Goal: Task Accomplishment & Management: Manage account settings

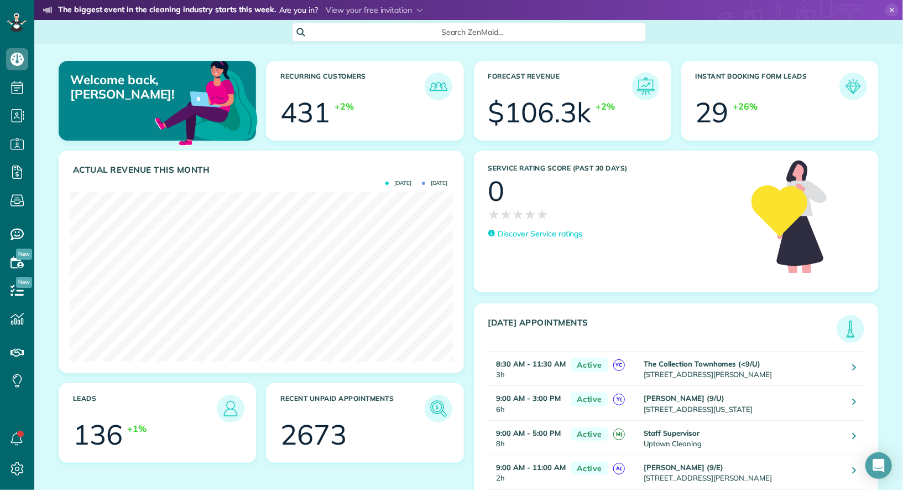
scroll to position [169, 382]
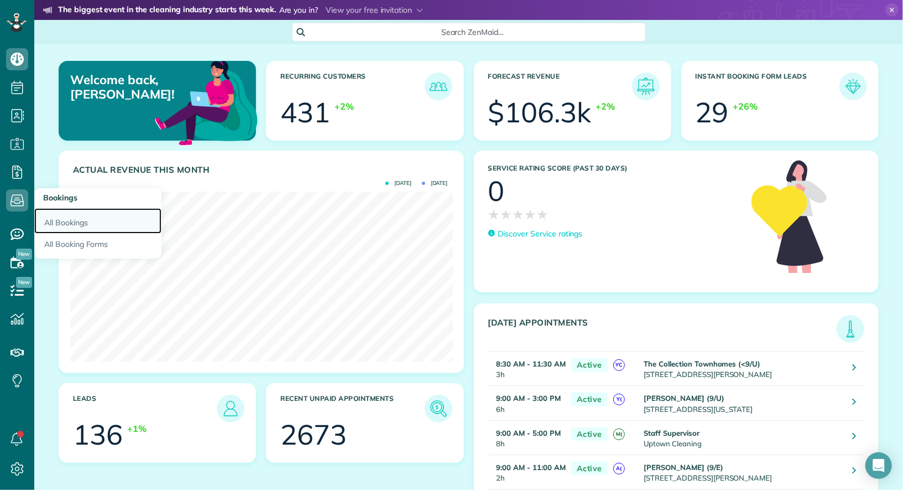
click at [55, 220] on link "All Bookings" at bounding box center [97, 220] width 127 height 25
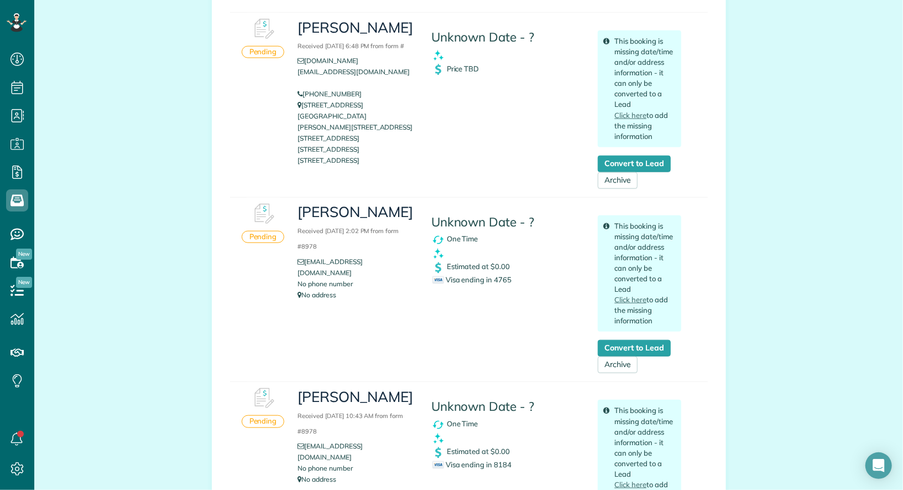
scroll to position [527, 0]
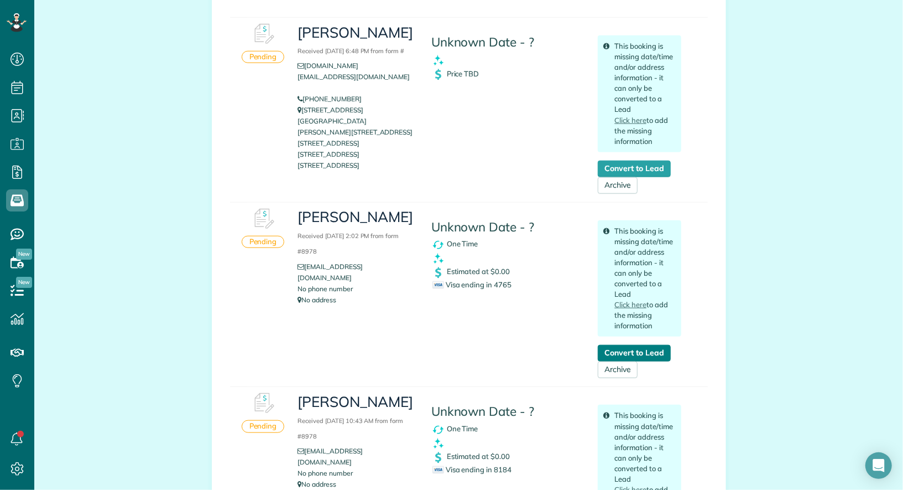
click at [652, 348] on link "Convert to Lead" at bounding box center [634, 353] width 72 height 17
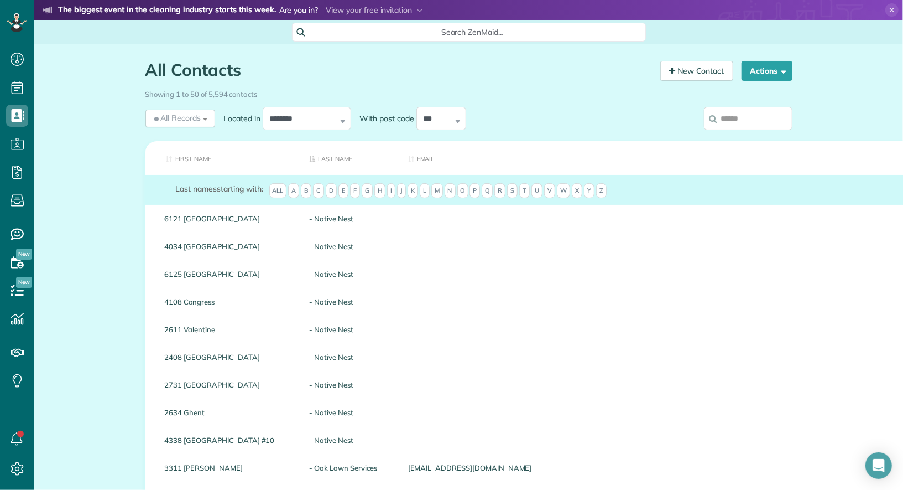
scroll to position [4, 4]
click at [768, 126] on input "search" at bounding box center [748, 118] width 89 height 23
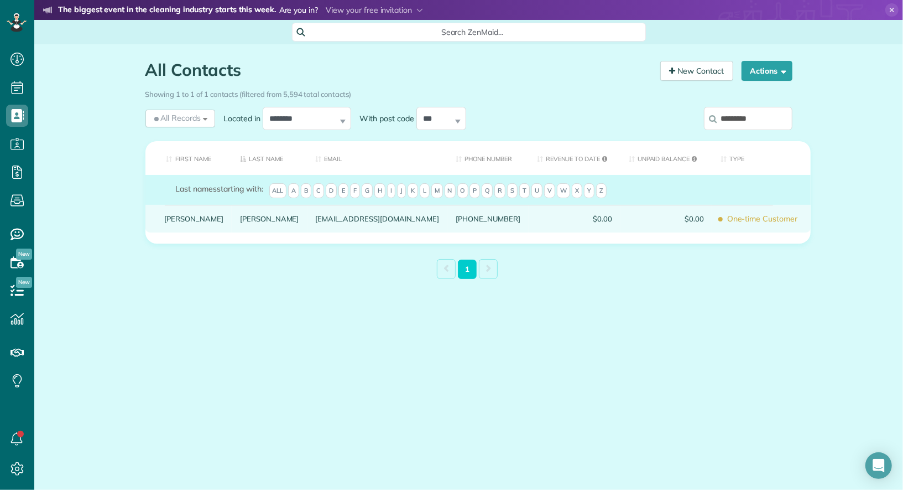
type input "*********"
click at [172, 218] on div "Luke" at bounding box center [195, 219] width 76 height 28
click at [172, 222] on link "Luke" at bounding box center [194, 219] width 59 height 8
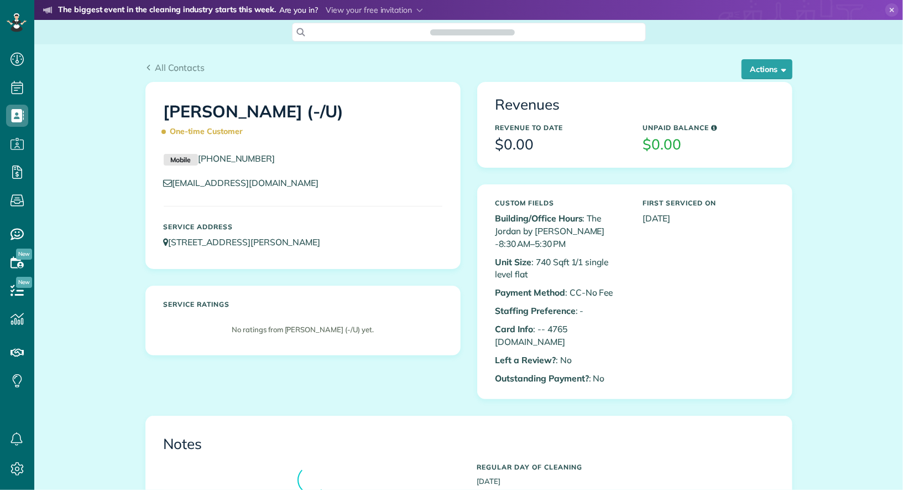
scroll to position [4, 4]
click at [769, 74] on button "Actions" at bounding box center [767, 69] width 51 height 20
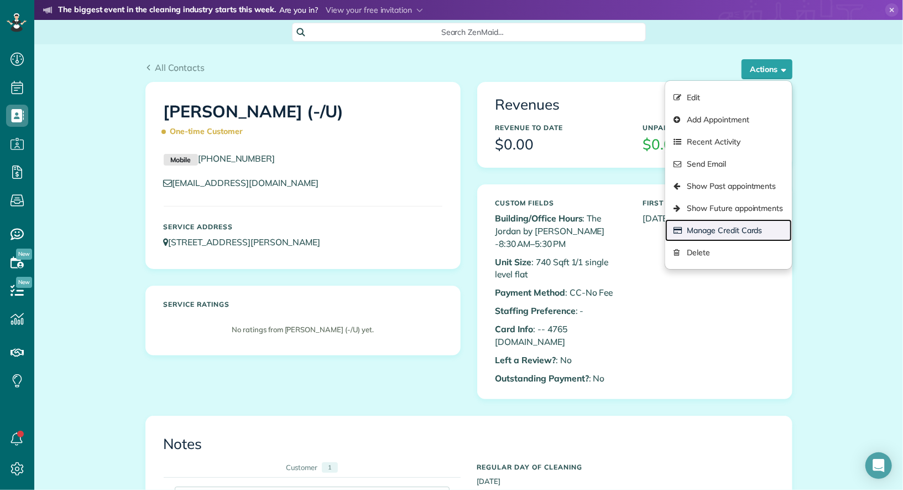
click at [750, 222] on link "Manage Credit Cards" at bounding box center [729, 230] width 126 height 22
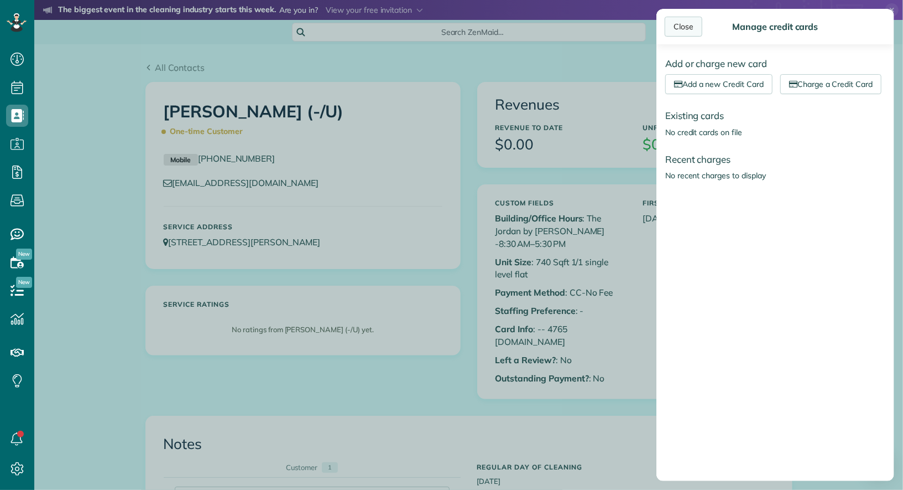
click at [690, 24] on div "Close" at bounding box center [684, 27] width 38 height 20
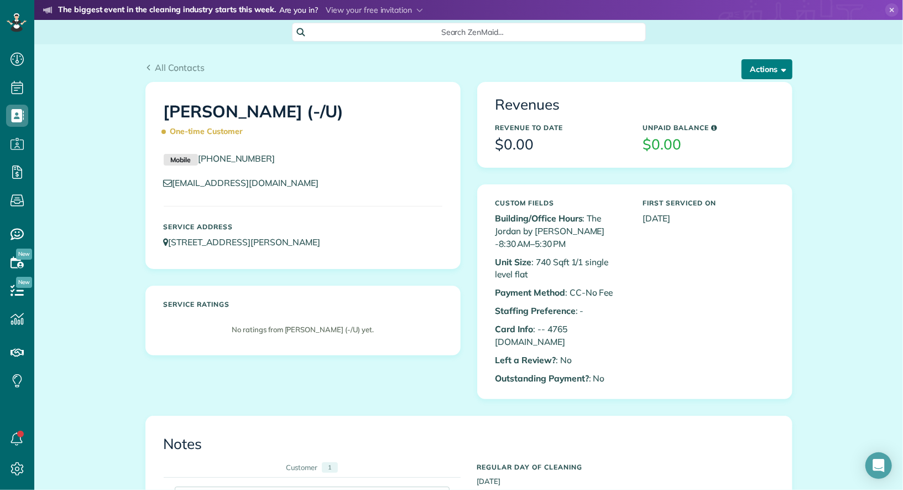
click at [783, 71] on span "button" at bounding box center [782, 69] width 8 height 8
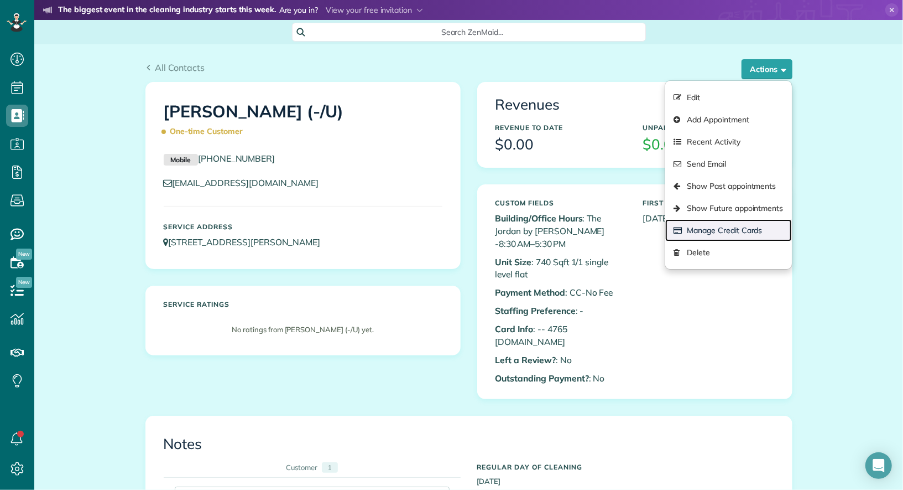
click at [747, 227] on link "Manage Credit Cards" at bounding box center [729, 230] width 126 height 22
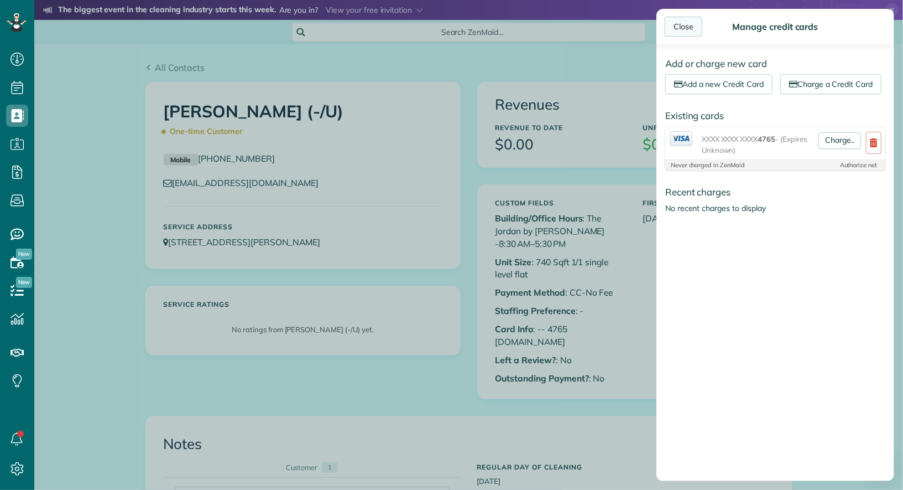
click at [690, 22] on div "Close" at bounding box center [684, 27] width 38 height 20
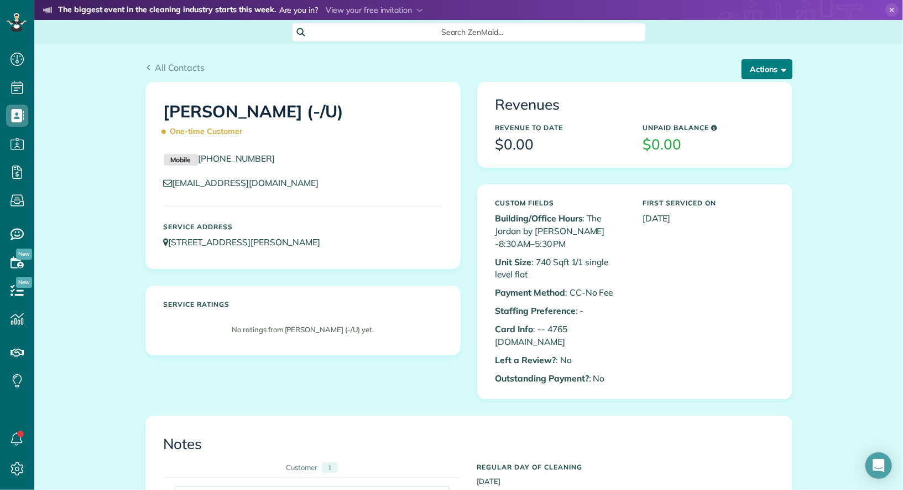
click at [750, 70] on button "Actions" at bounding box center [767, 69] width 51 height 20
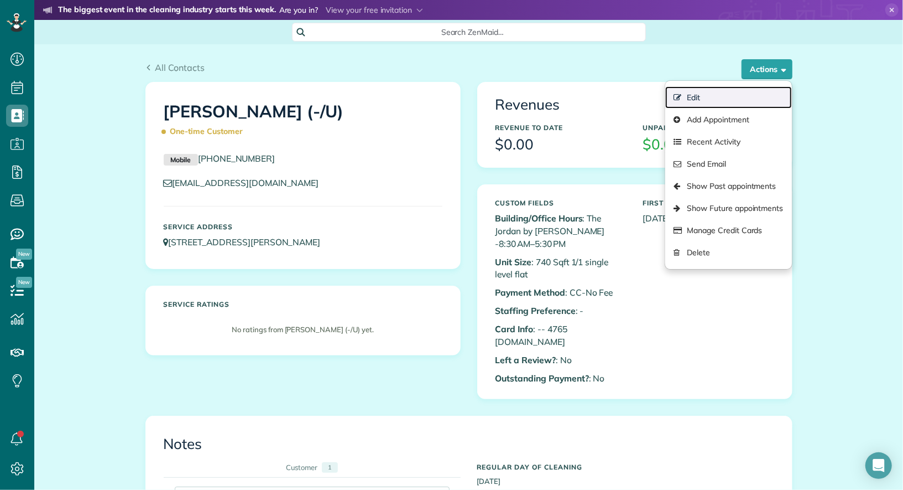
click at [747, 90] on link "Edit" at bounding box center [729, 97] width 126 height 22
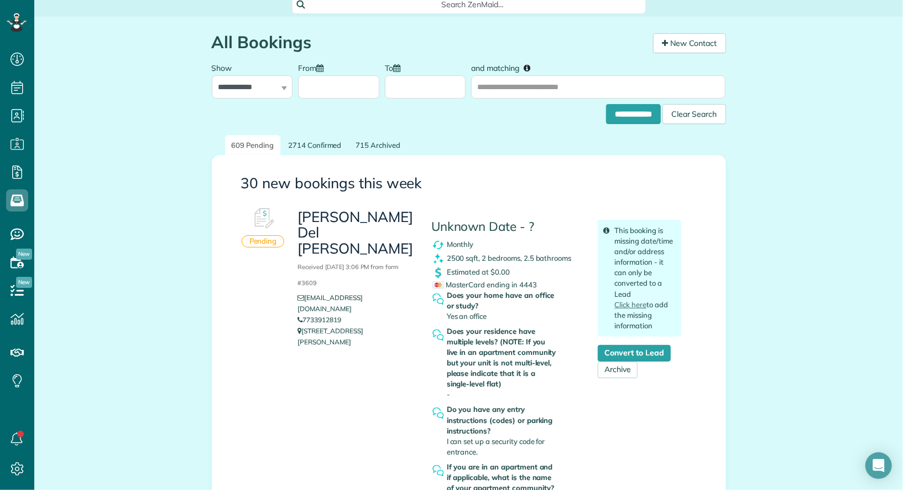
scroll to position [30, 0]
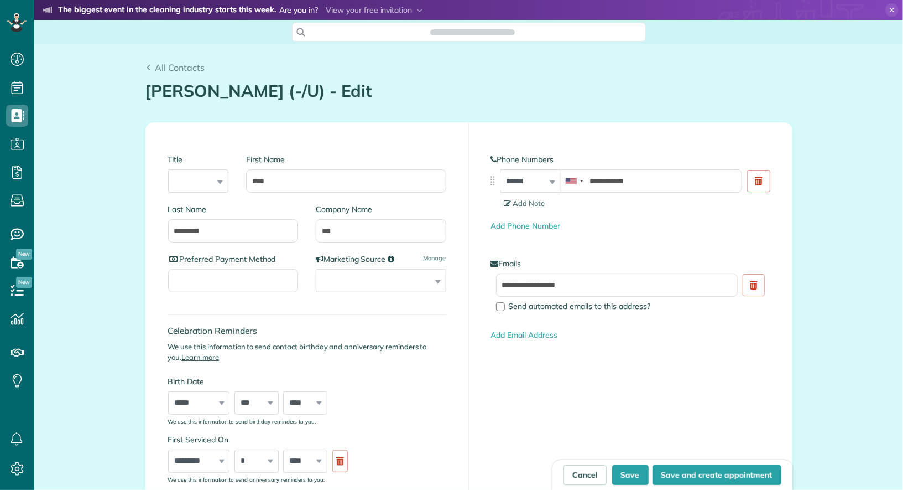
type input "**********"
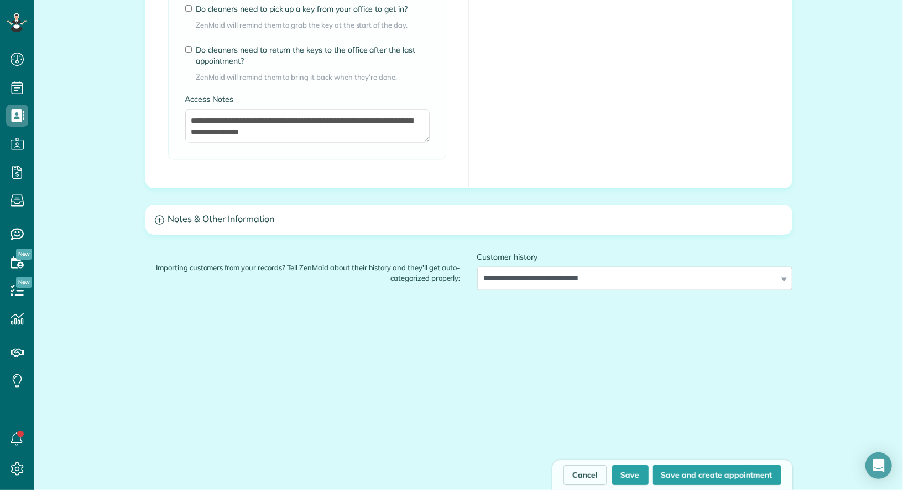
scroll to position [908, 0]
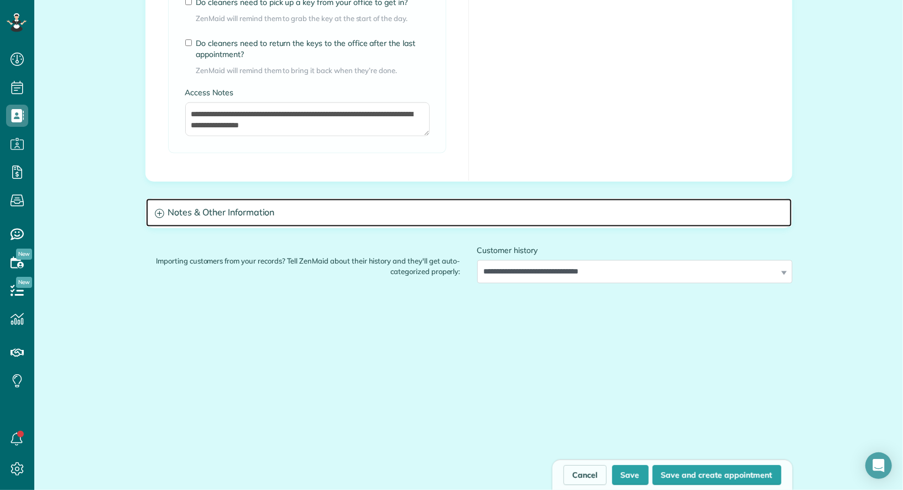
click at [363, 207] on h3 "Notes & Other Information" at bounding box center [469, 213] width 646 height 28
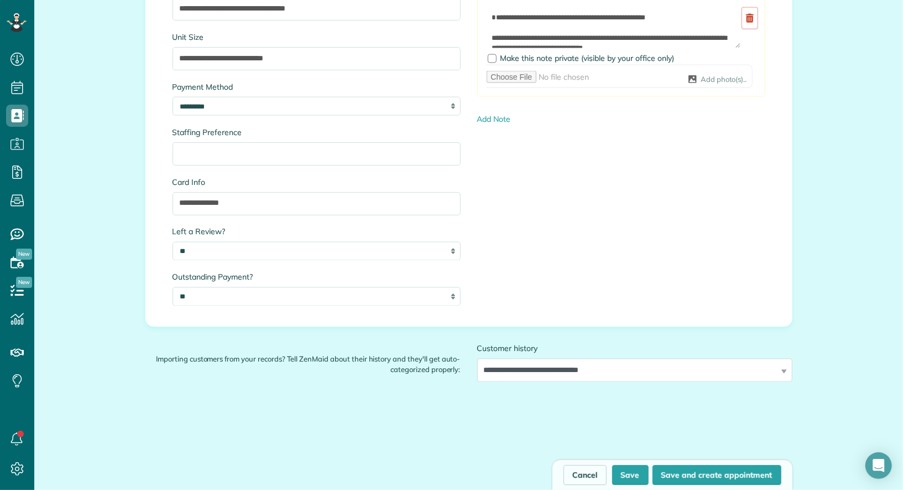
scroll to position [1156, 0]
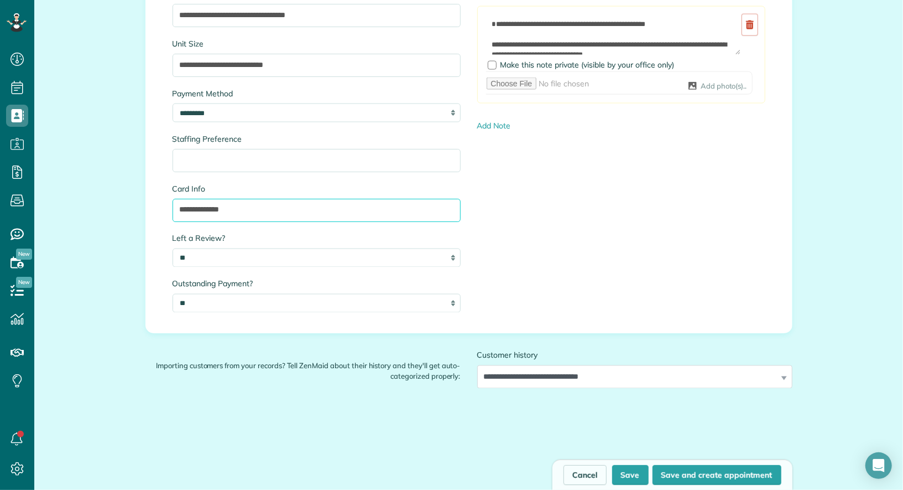
drag, startPoint x: 210, startPoint y: 207, endPoint x: 251, endPoint y: 209, distance: 41.5
click at [251, 209] on input "**********" at bounding box center [317, 210] width 288 height 23
type input "**********"
click at [627, 467] on button "Save" at bounding box center [630, 475] width 37 height 20
type input "**********"
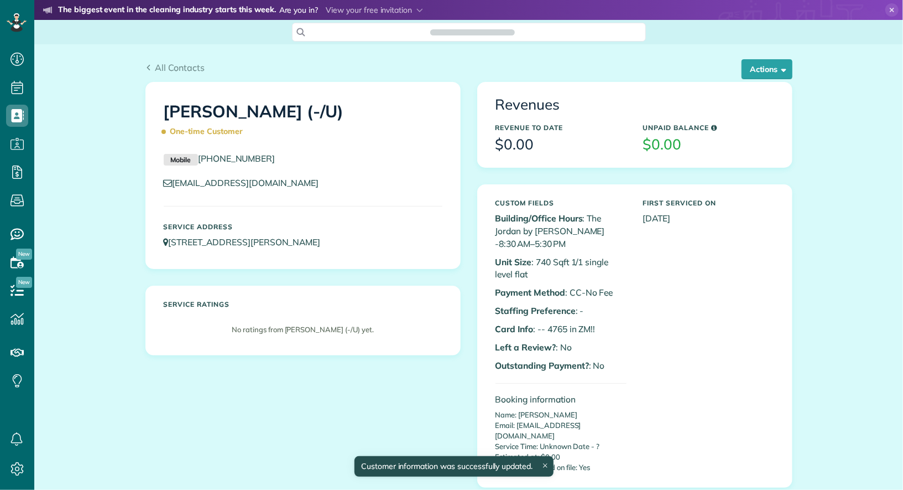
scroll to position [4, 4]
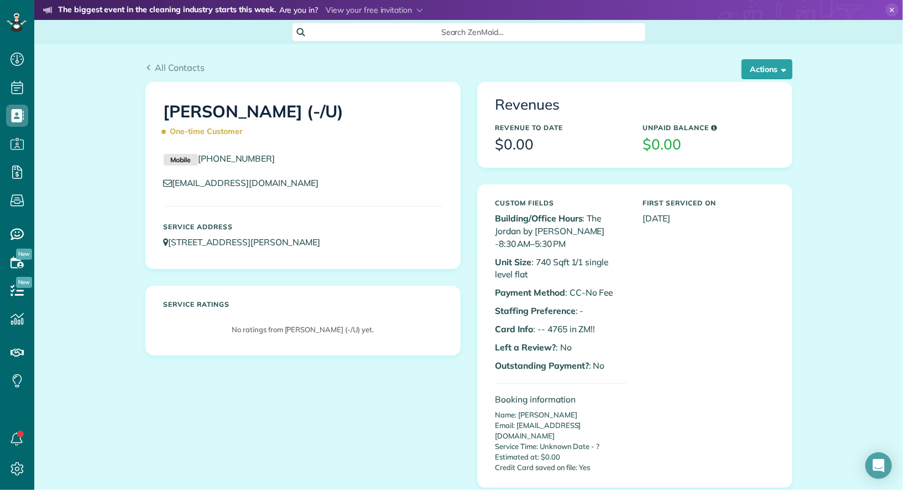
click at [170, 60] on div "All Contacts Actions Edit Add Appointment Recent Activity Send Email Show Past …" at bounding box center [469, 63] width 664 height 38
click at [170, 66] on span "All Contacts" at bounding box center [180, 67] width 50 height 11
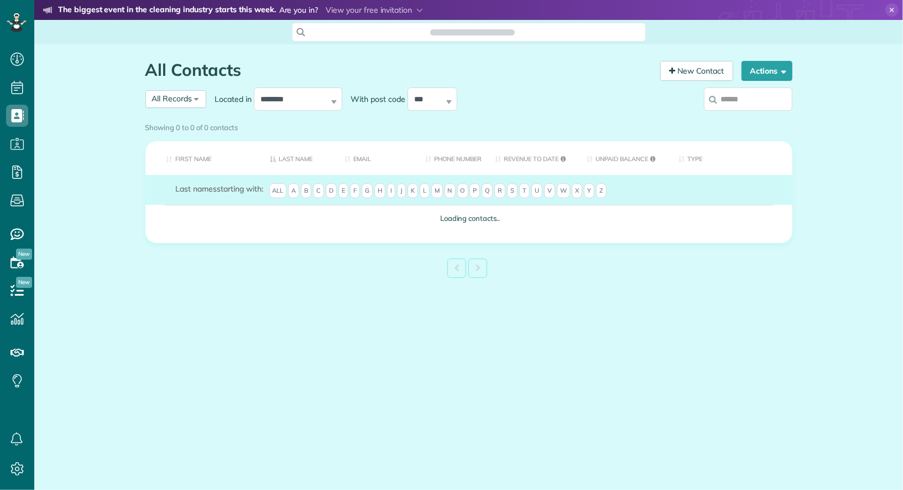
scroll to position [4, 4]
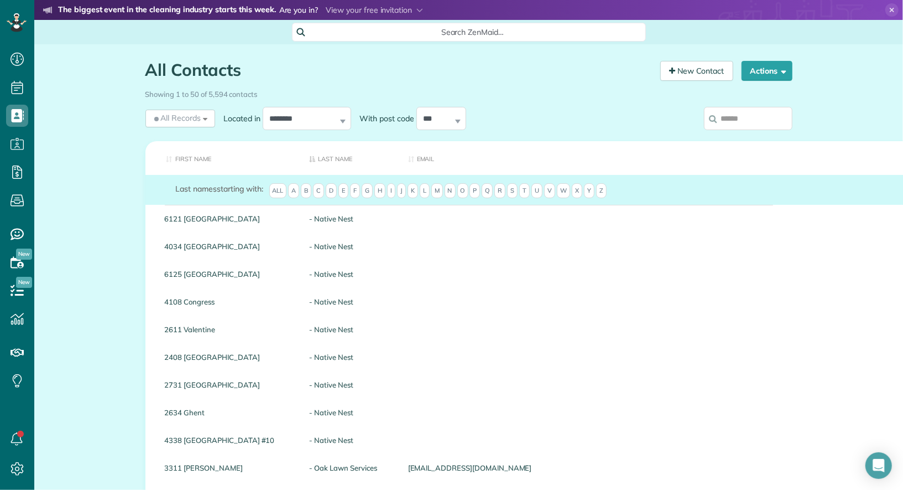
click at [754, 112] on input "search" at bounding box center [748, 118] width 89 height 23
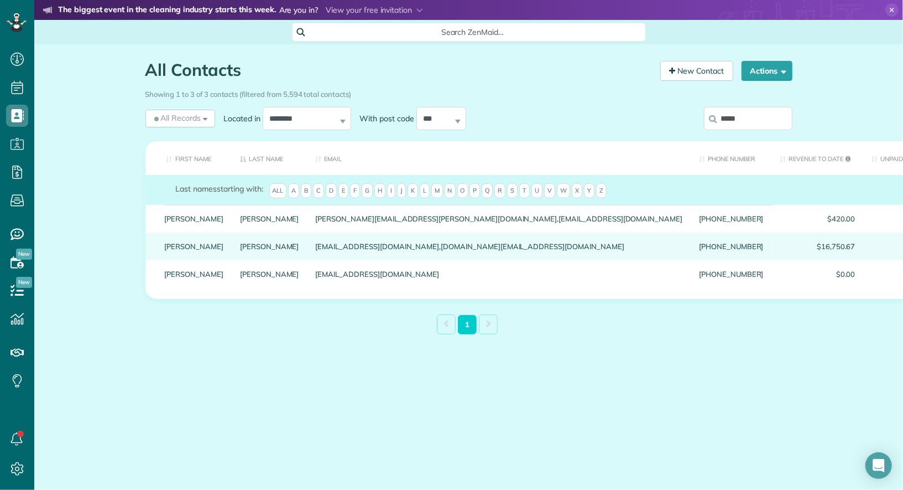
type input "*****"
click at [176, 250] on link "[PERSON_NAME]" at bounding box center [194, 246] width 59 height 8
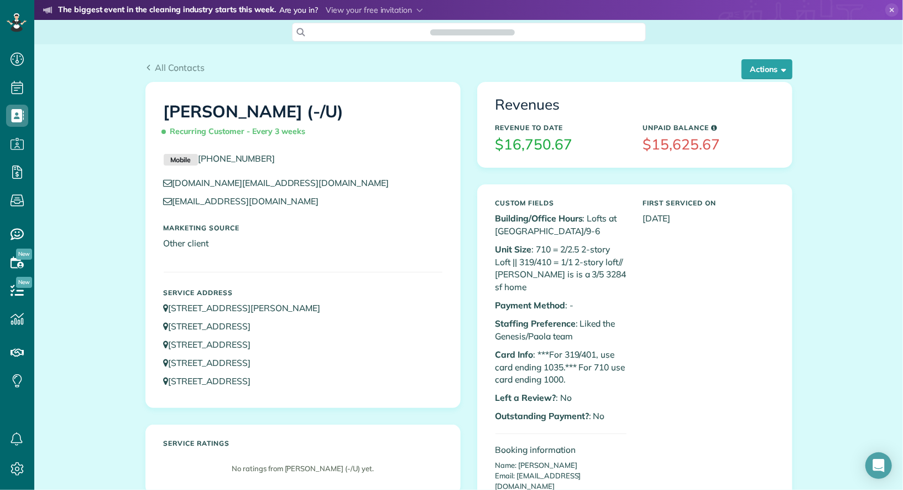
scroll to position [4, 4]
drag, startPoint x: 308, startPoint y: 201, endPoint x: 175, endPoint y: 201, distance: 132.8
click at [175, 201] on p "mcarey2113@gmail.com" at bounding box center [303, 201] width 279 height 13
copy link "mcarey2113@gmail.com"
click at [196, 65] on span "All Contacts" at bounding box center [180, 67] width 50 height 11
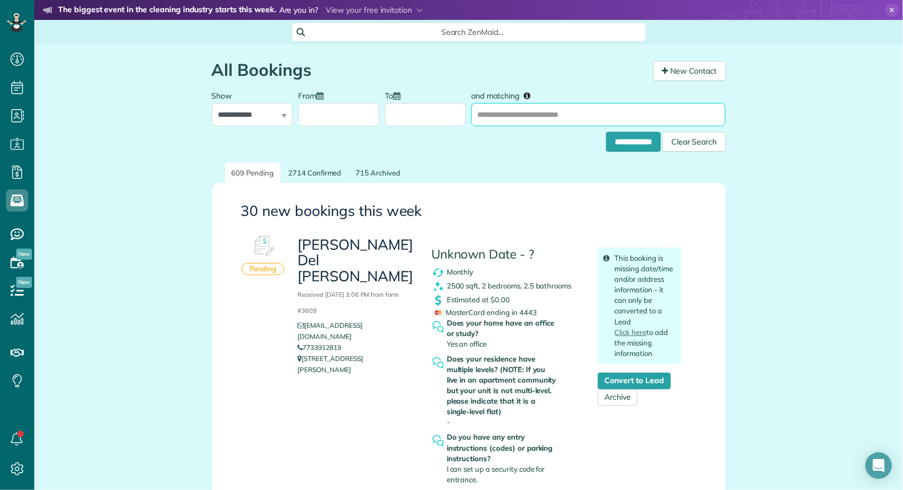
click at [578, 121] on input "and matching" at bounding box center [598, 114] width 255 height 23
type input "******"
click at [606, 132] on input "**********" at bounding box center [633, 142] width 55 height 20
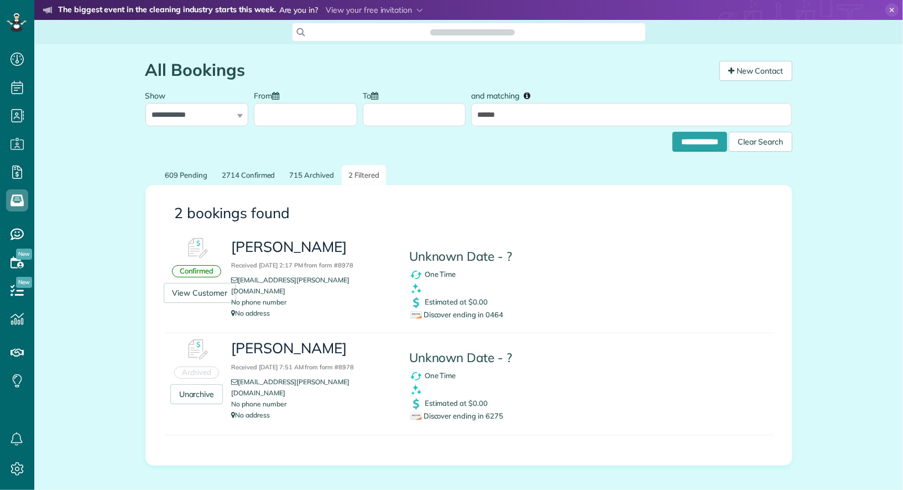
scroll to position [4, 4]
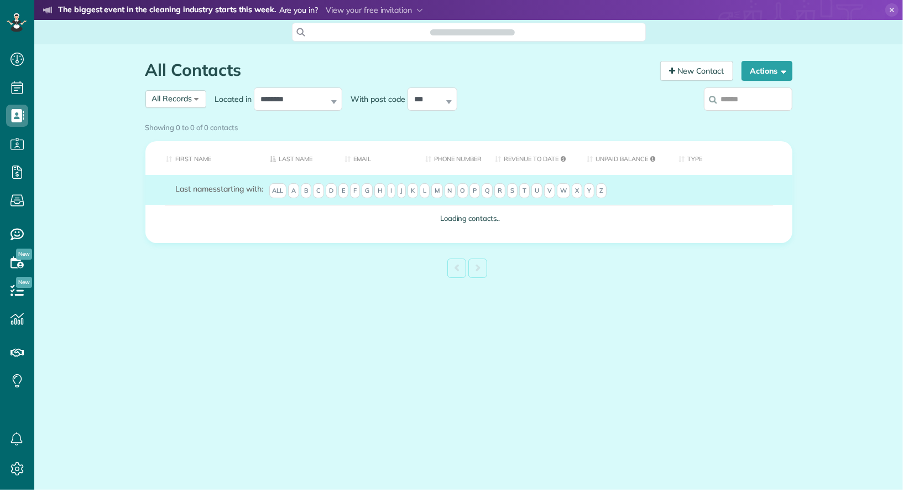
scroll to position [4, 4]
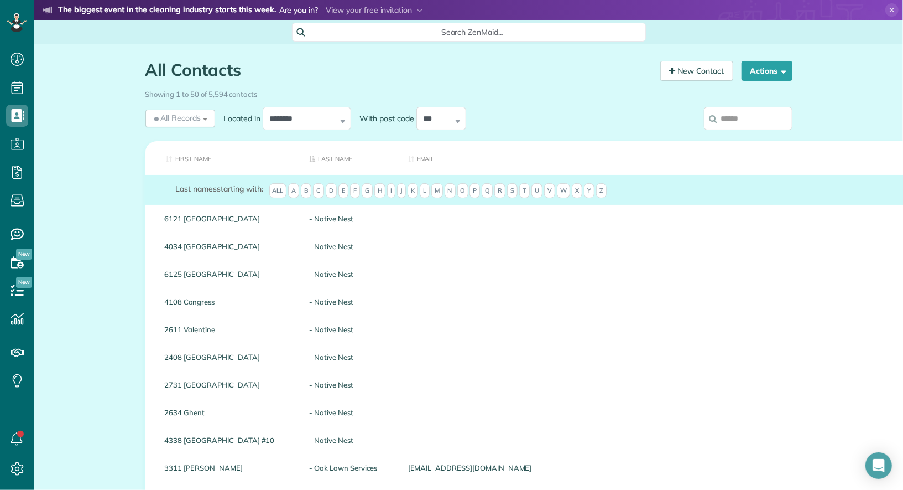
click at [772, 122] on input "search" at bounding box center [748, 118] width 89 height 23
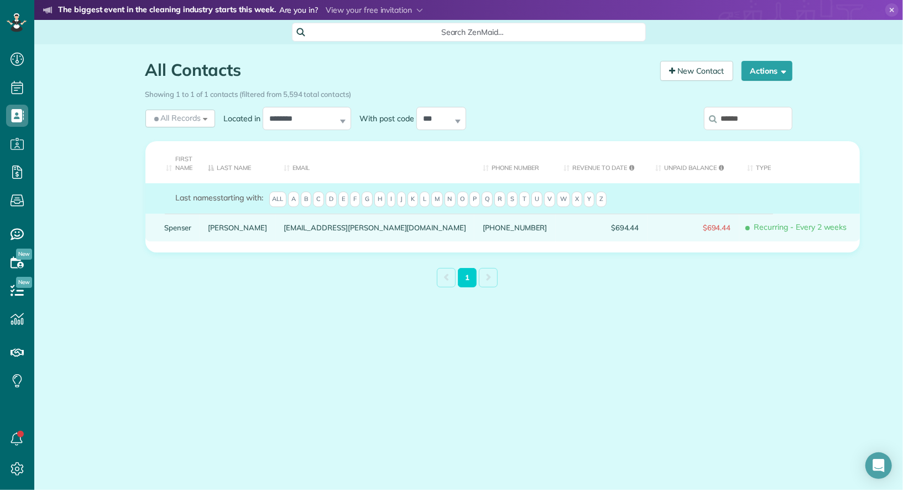
type input "******"
click at [178, 230] on link "Spenser" at bounding box center [178, 228] width 27 height 8
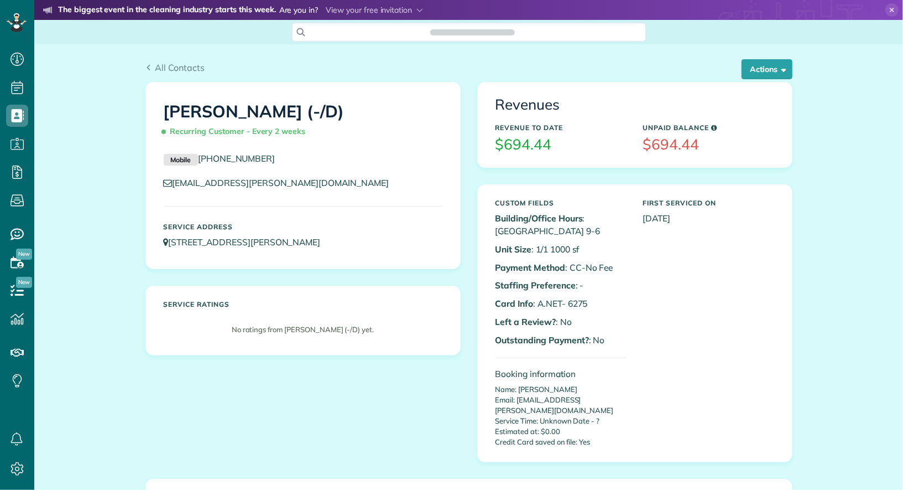
scroll to position [490, 34]
